Goal: Navigation & Orientation: Understand site structure

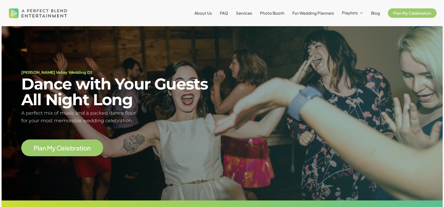
scroll to position [38, 0]
click at [209, 12] on span "About Us" at bounding box center [203, 12] width 18 height 5
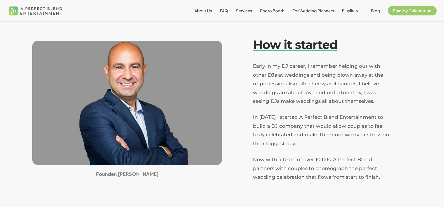
scroll to position [129, 0]
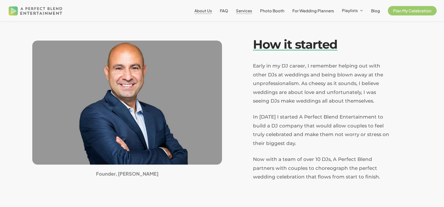
click at [246, 9] on span "Services" at bounding box center [244, 10] width 16 height 5
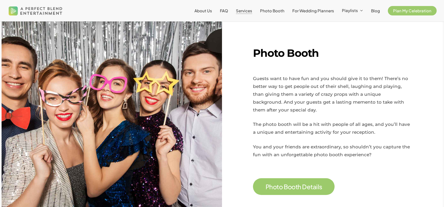
scroll to position [385, 0]
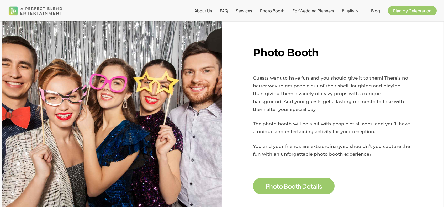
click at [138, 100] on div at bounding box center [112, 120] width 221 height 211
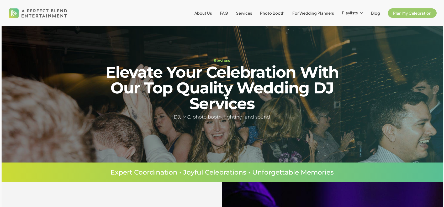
scroll to position [7, 0]
click at [273, 14] on span "Photo Booth" at bounding box center [272, 12] width 24 height 5
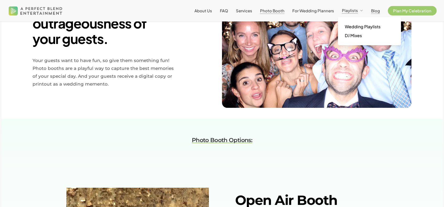
scroll to position [275, 0]
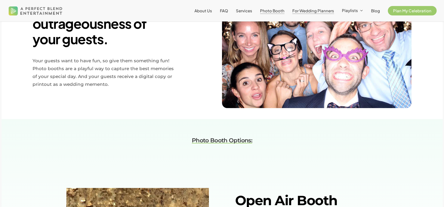
click at [318, 11] on span "For Wedding Planners" at bounding box center [313, 10] width 42 height 5
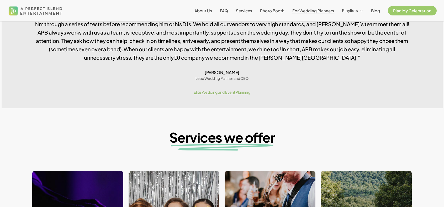
scroll to position [391, 0]
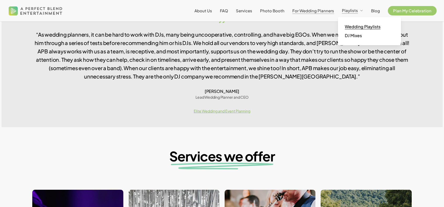
click at [366, 28] on span "Wedding Playlists" at bounding box center [363, 27] width 36 height 6
